Goal: Information Seeking & Learning: Check status

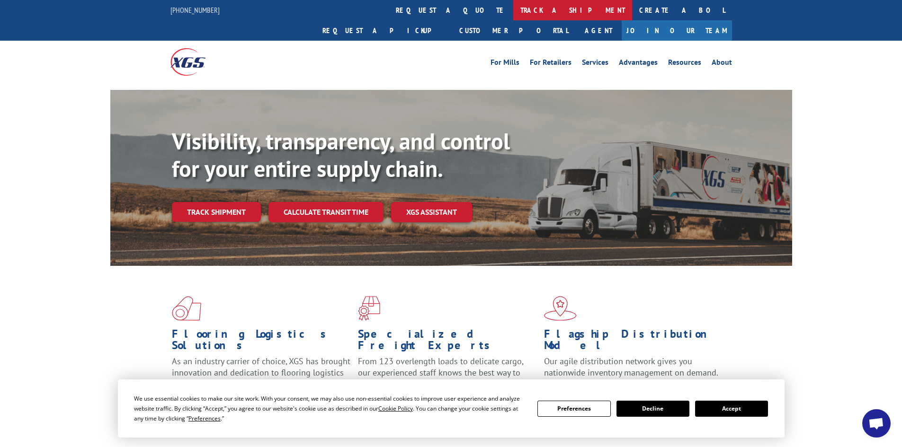
click at [513, 9] on link "track a shipment" at bounding box center [572, 10] width 119 height 20
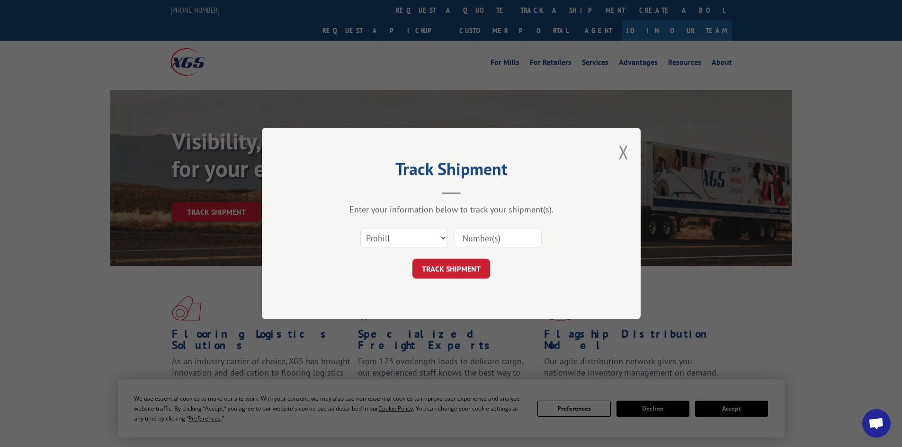
click at [477, 237] on input at bounding box center [498, 238] width 87 height 20
paste input "17521811"
type input "17521811"
click at [453, 263] on button "TRACK SHIPMENT" at bounding box center [451, 269] width 78 height 20
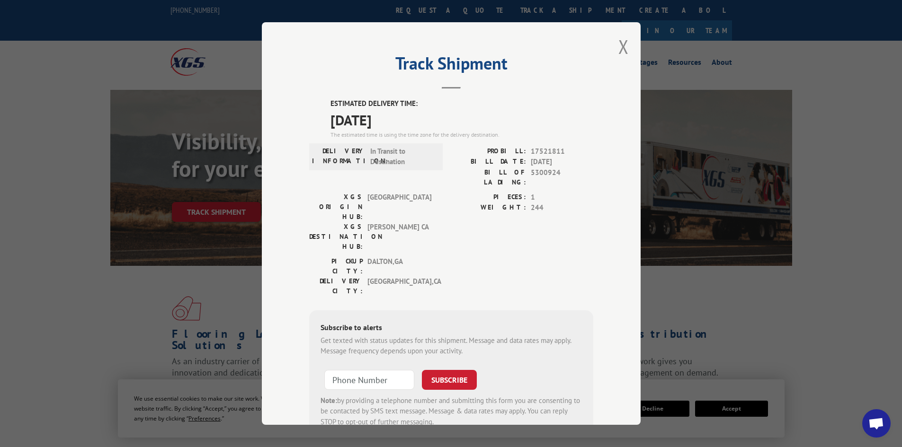
drag, startPoint x: 407, startPoint y: 117, endPoint x: 323, endPoint y: 103, distance: 84.9
click at [323, 103] on div "ESTIMATED DELIVERY TIME: [DATE] The estimated time is using the time zone for t…" at bounding box center [451, 268] width 284 height 340
copy div "ESTIMATED DELIVERY TIME: [DATE]"
